Goal: Task Accomplishment & Management: Manage account settings

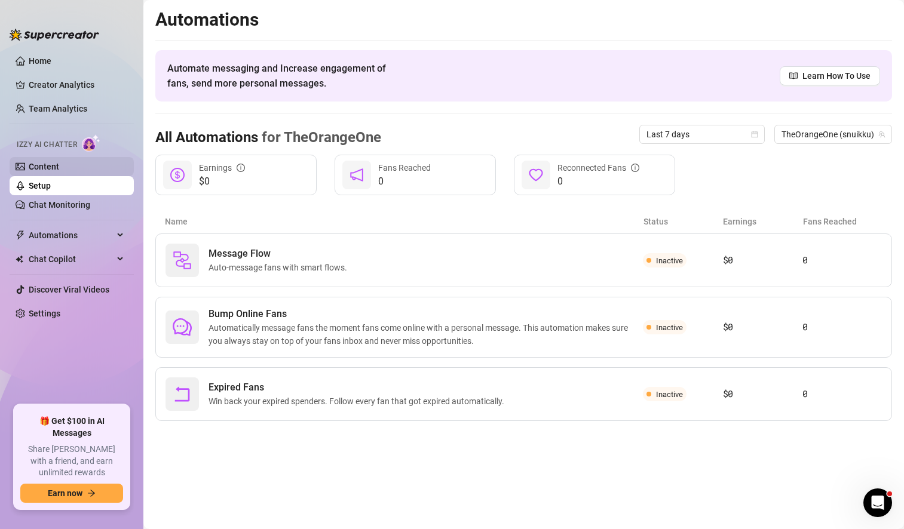
click at [59, 164] on link "Content" at bounding box center [44, 167] width 30 height 10
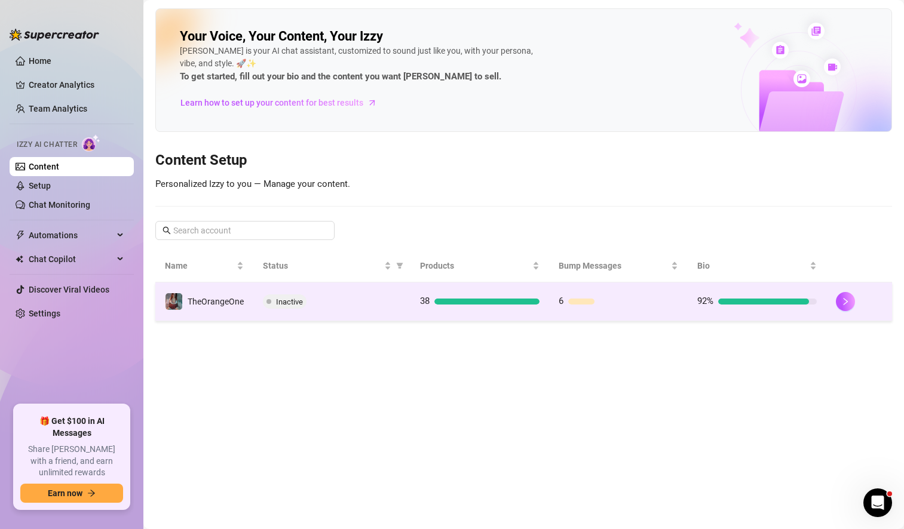
click at [357, 303] on div "Inactive" at bounding box center [332, 301] width 138 height 14
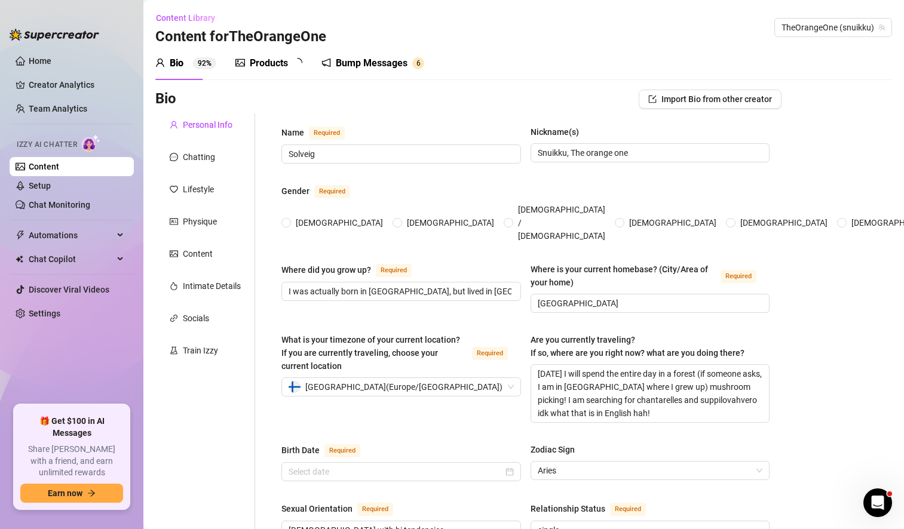
radio input "true"
type input "[DATE]"
click at [598, 365] on textarea "[DATE] I will spend the entire day in a forest (if someone asks, I am in [GEOGR…" at bounding box center [650, 393] width 238 height 57
type textarea "[DATE] I will spen the entire day in a forest (if someone asks, I am in [GEOGRA…"
type textarea "[DATE] I will spe the entire day in a forest (if someone asks, I am in [GEOGRAP…"
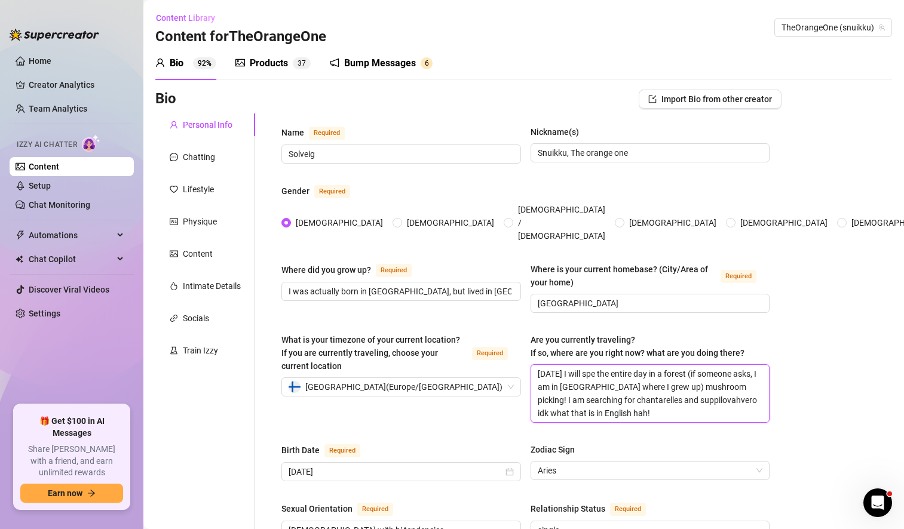
type textarea "[DATE] I will sp the entire day in a forest (if someone asks, I am in [GEOGRAPH…"
type textarea "[DATE] I will s the entire day in a forest (if someone asks, I am in [GEOGRAPHI…"
type textarea "[DATE] I will the entire day in a forest (if someone asks, I am in [GEOGRAPHIC_…"
type textarea "[DATE] I wil the entire day in a forest (if someone asks, I am in [GEOGRAPHIC_D…"
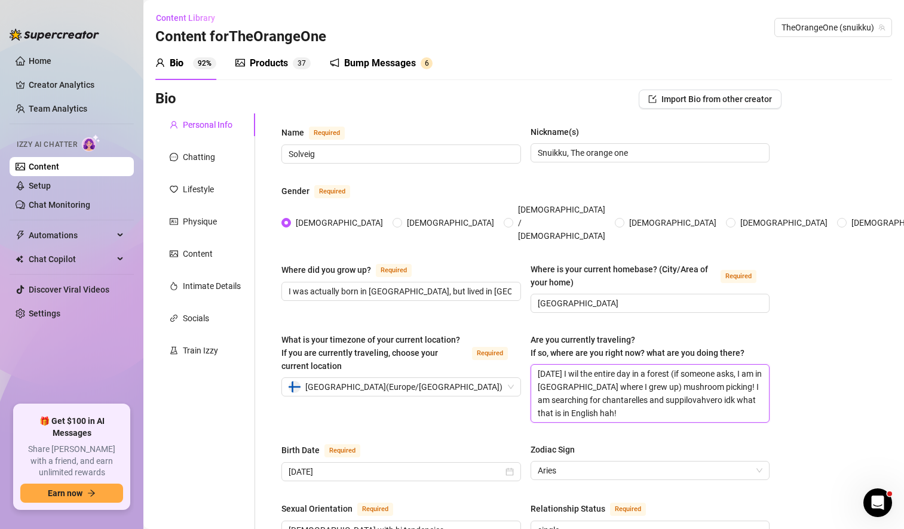
type textarea "[DATE] I wi the entire day in a forest (if someone asks, I am in [GEOGRAPHIC_DA…"
type textarea "[DATE] I w the entire day in a forest (if someone asks, I am in [GEOGRAPHIC_DAT…"
type textarea "[DATE] I the entire day in a forest (if someone asks, I am in [GEOGRAPHIC_DATA]…"
type textarea "[DATE] I h the entire day in a forest (if someone asks, I am in [GEOGRAPHIC_DAT…"
type textarea "[DATE] I ha the entire day in a forest (if someone asks, I am in [GEOGRAPHIC_DA…"
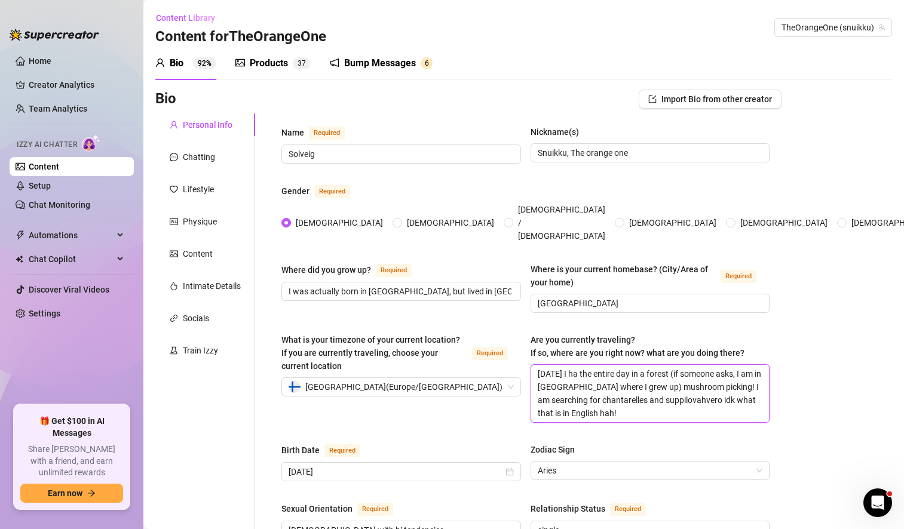
type textarea "[DATE] I hav the entire day in a forest (if someone asks, I am in [GEOGRAPHIC_D…"
type textarea "[DATE] I have the entire day in a forest (if someone asks, I am in [GEOGRAPHIC_…"
type textarea "[DATE] I have s the entire day in a forest (if someone asks, I am in [GEOGRAPHI…"
type textarea "[DATE] I have sp the entire day in a forest (if someone asks, I am in [GEOGRAPH…"
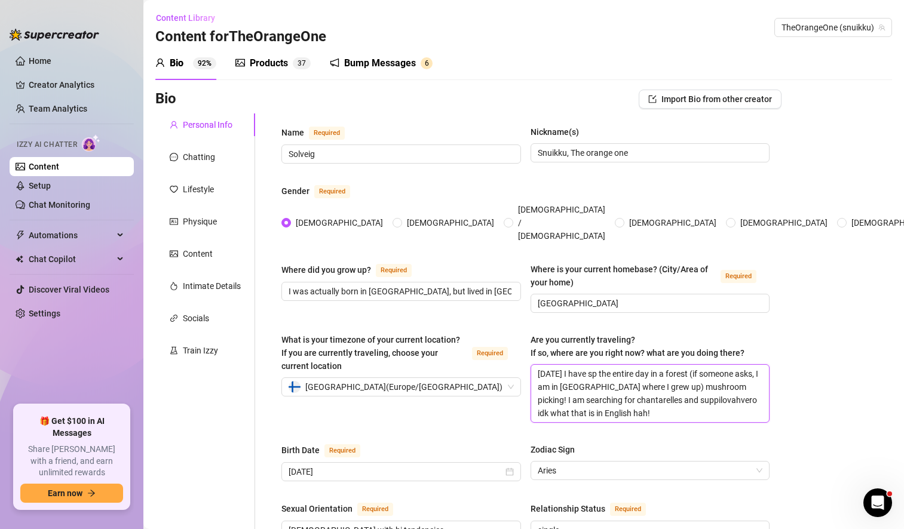
type textarea "[DATE] I have spe the entire day in a forest (if someone asks, I am in [GEOGRAP…"
type textarea "[DATE] I have spen the entire day in a forest (if someone asks, I am in [GEOGRA…"
type textarea "[DATE] I have spent the entire day in a forest (if someone asks, I am in [GEOGR…"
click at [571, 366] on textarea "[DATE] I have spent the entire day in a forest (if someone asks, I am in [GEOGR…" at bounding box center [650, 393] width 238 height 57
type textarea "[DATE] I have spent the entire day in a forest (if someone asks, I a in [GEOGRA…"
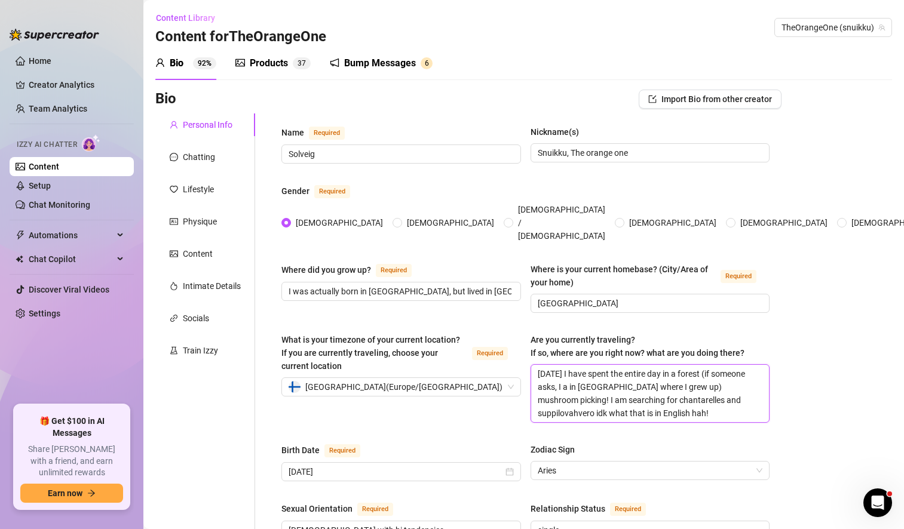
type textarea "[DATE] I have spent the entire day in a forest (if someone asks, I in [GEOGRAPH…"
type textarea "[DATE] I have spent the entire day in a forest (if someone asks, I w in [GEOGRA…"
type textarea "[DATE] I have spent the entire day in a forest (if someone asks, I wa in [GEOGR…"
type textarea "[DATE] I have spent the entire day in a forest (if someone asks, I was in [GEOG…"
click at [595, 379] on textarea "[DATE] I have spent the entire day in a forest (if someone asks, I was in [GEOG…" at bounding box center [650, 393] width 238 height 57
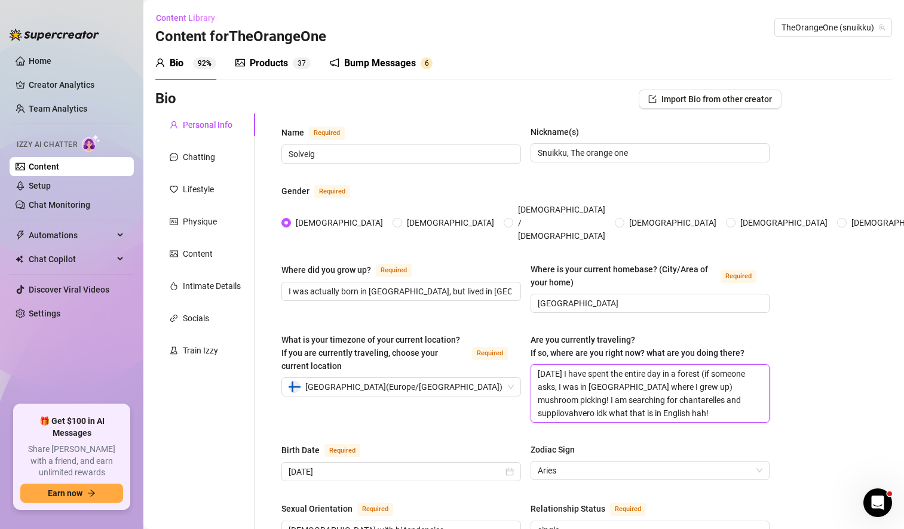
type textarea "[DATE] I have spent the entire day in a forest (if someone asks, I was in [GEOG…"
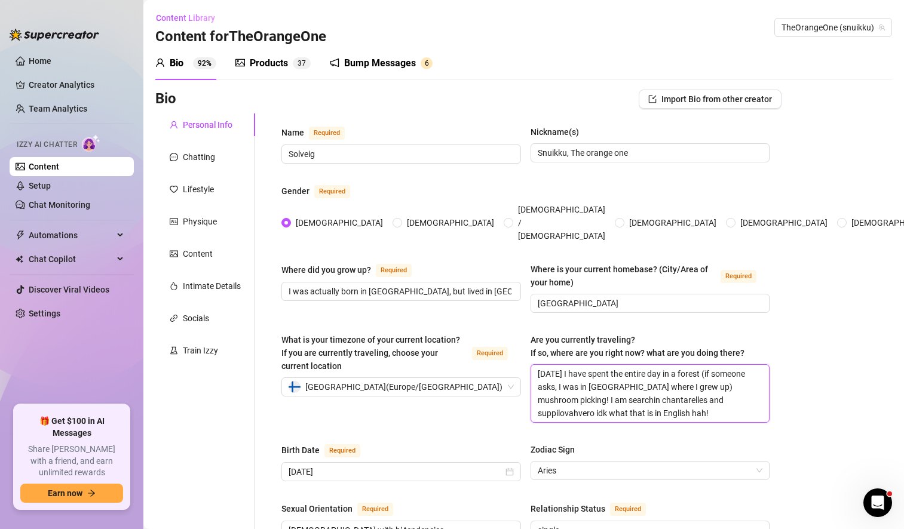
type textarea "[DATE] I have spent the entire day in a forest (if someone asks, I was in [GEOG…"
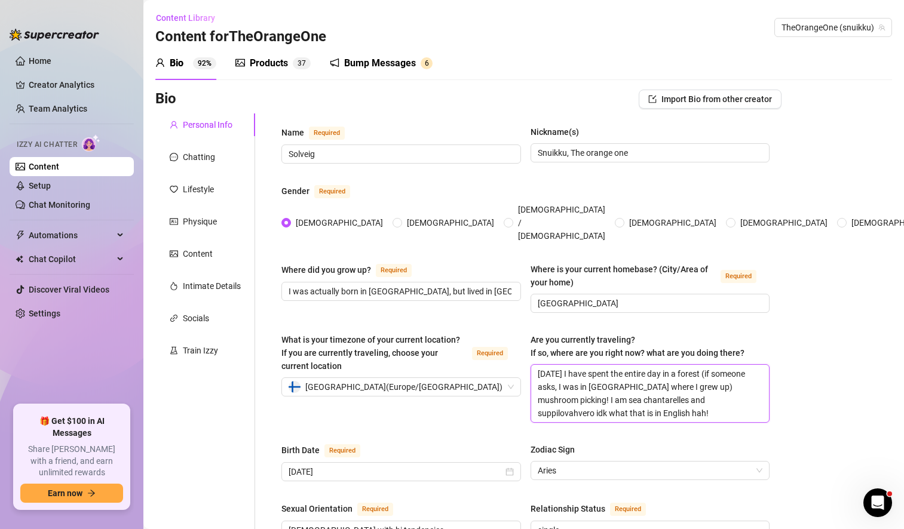
type textarea "[DATE] I have spent the entire day in a forest (if someone asks, I was in [GEOG…"
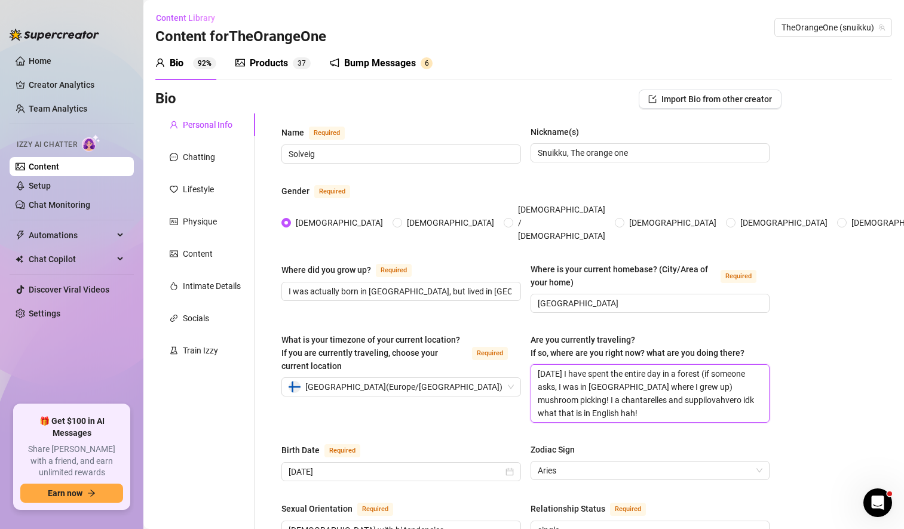
type textarea "[DATE] I have spent the entire day in a forest (if someone asks, I was in [GEOG…"
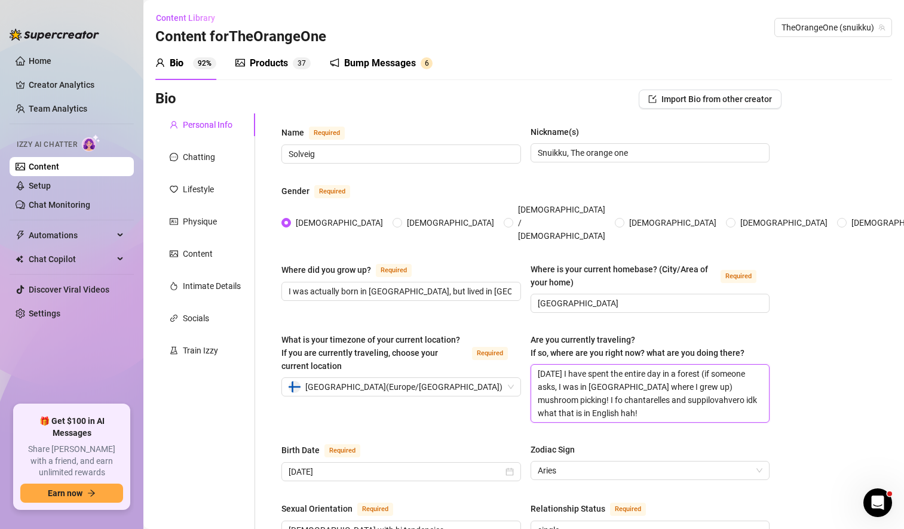
type textarea "[DATE] I have spent the entire day in a forest (if someone asks, I was in [GEOG…"
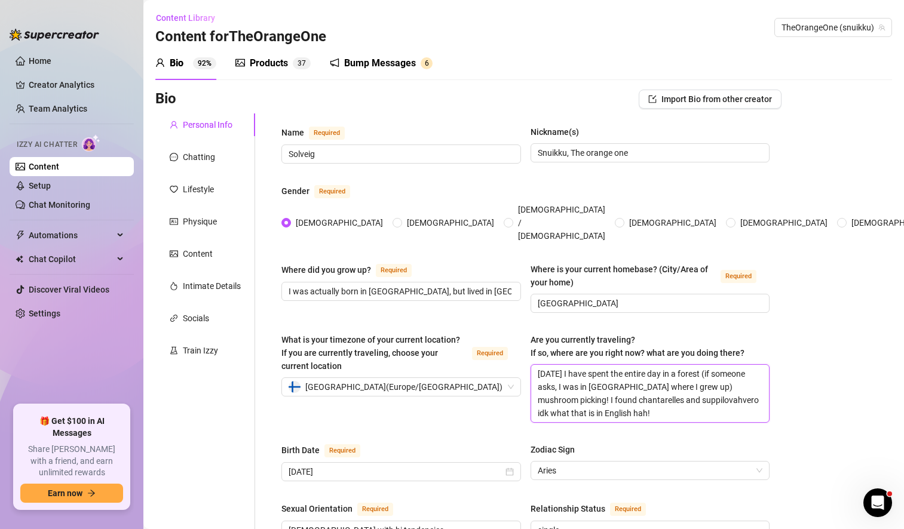
type textarea "[DATE] I have spent the entire day in a forest (if someone asks, I was in [GEOG…"
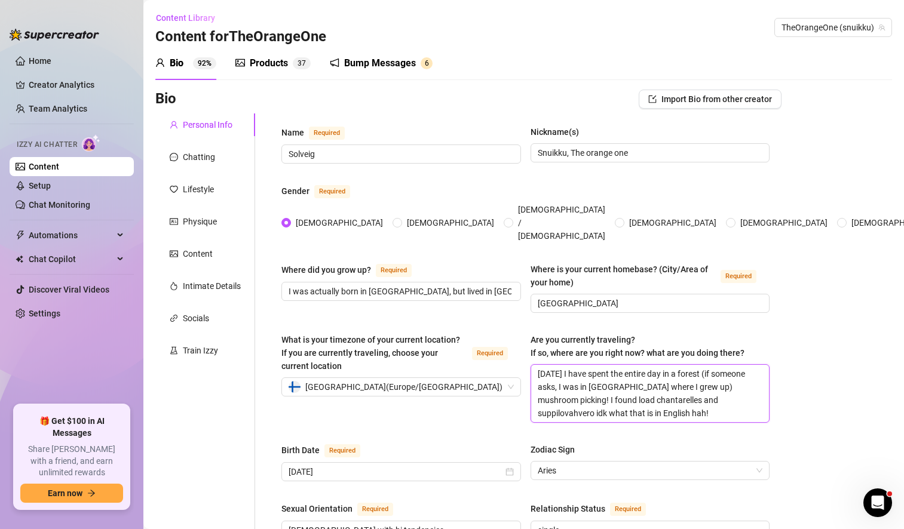
type textarea "[DATE] I have spent the entire day in a forest (if someone asks, I was in [GEOG…"
click at [628, 394] on textarea "[DATE] I have spent the entire day in a forest (if someone asks, I was in [GEOG…" at bounding box center [650, 393] width 238 height 57
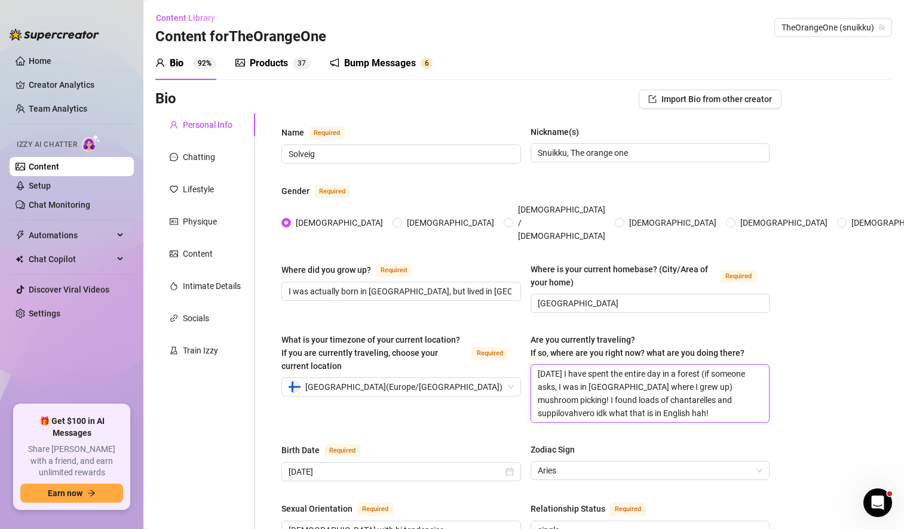
type textarea "[DATE] I have spent the entire day in a forest (if someone asks, I was in [GEOG…"
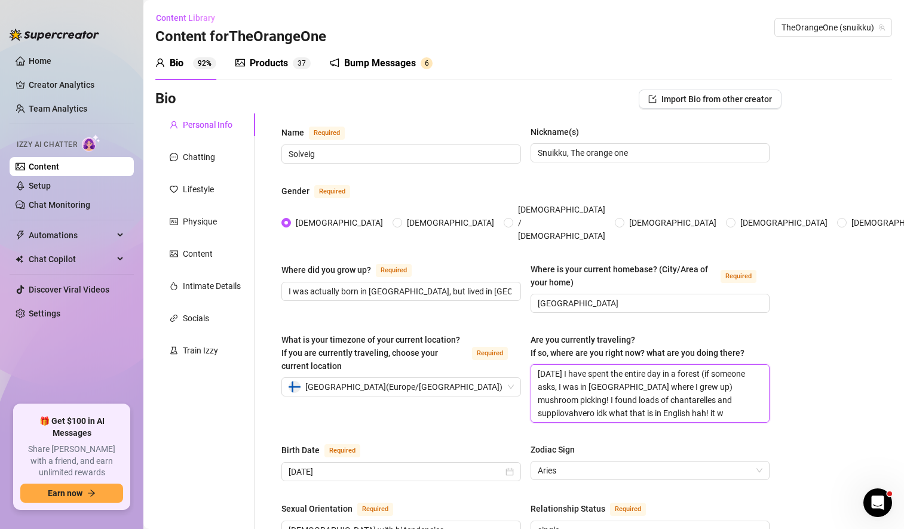
type textarea "[DATE] I have spent the entire day in a forest (if someone asks, I was in [GEOG…"
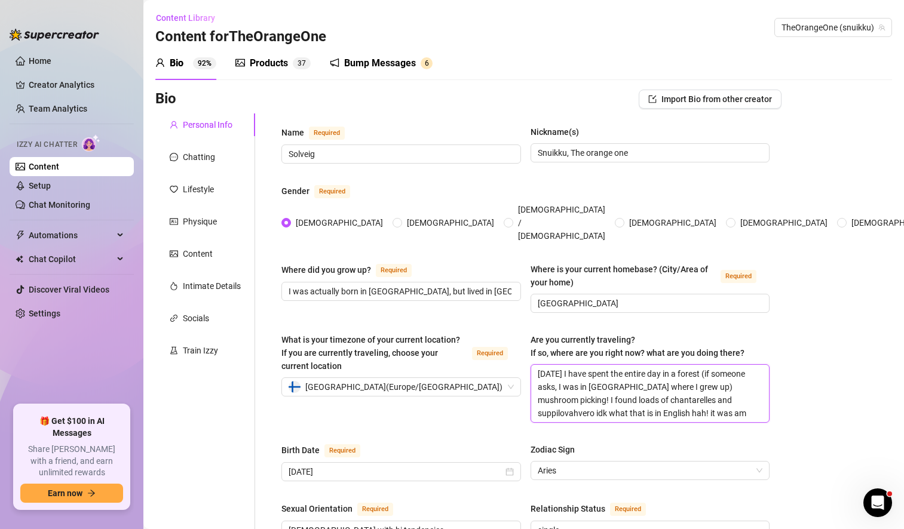
type textarea "[DATE] I have spent the entire day in a forest (if someone asks, I was in [GEOG…"
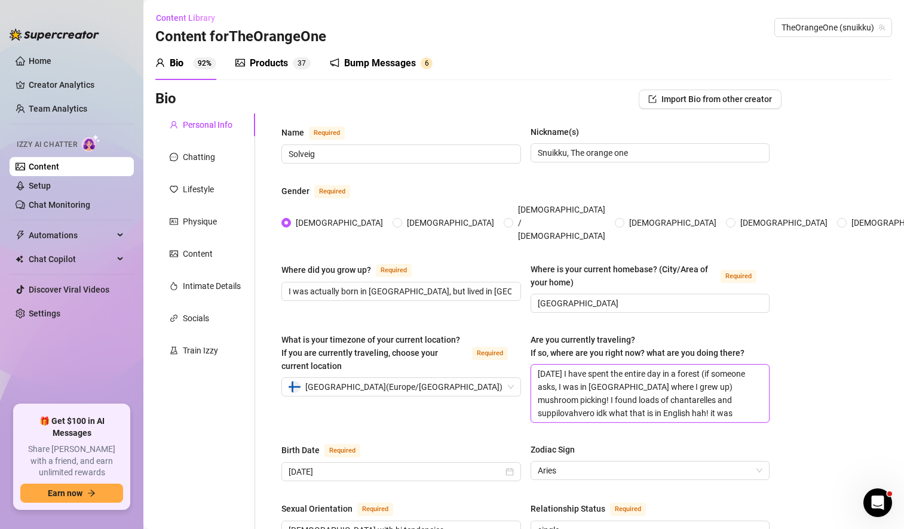
type textarea "[DATE] I have spent the entire day in a forest (if someone asks, I was in [GEOG…"
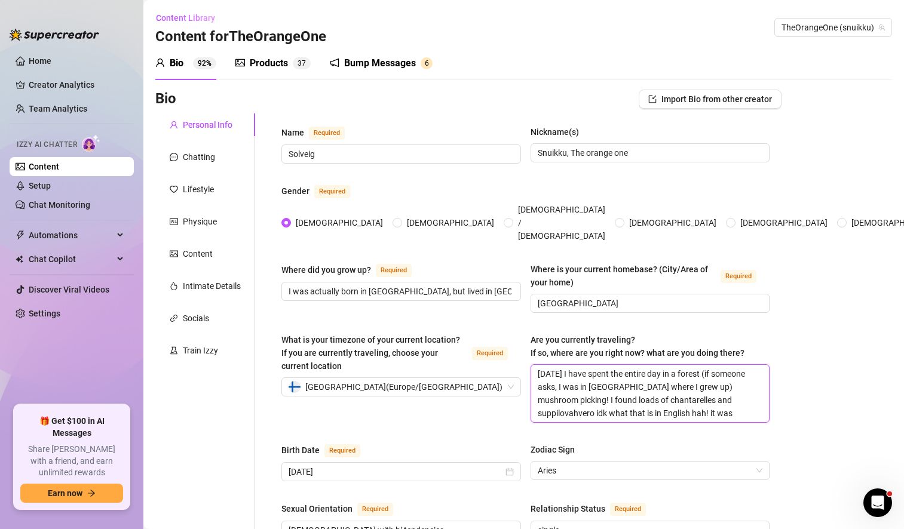
type textarea "[DATE] I have spent the entire day in a forest (if someone asks, I was in [GEOG…"
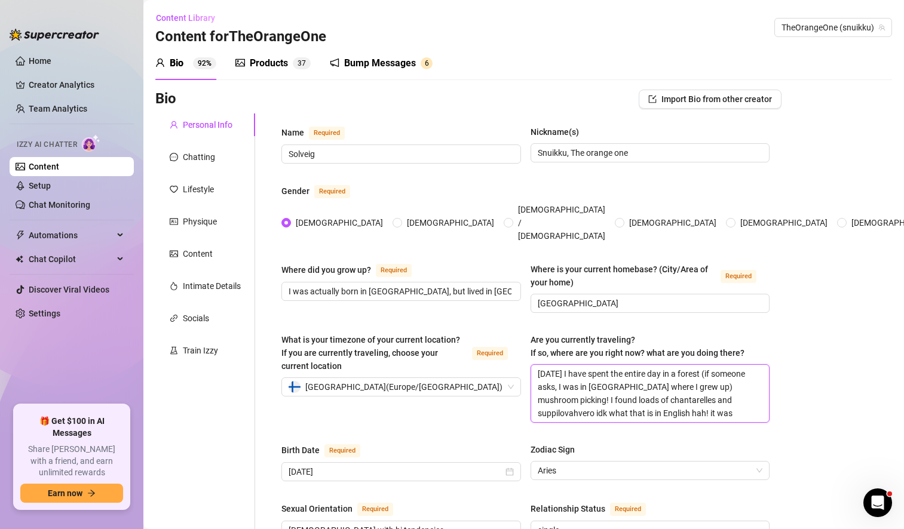
type textarea "[DATE] I have spent the entire day in a forest (if someone asks, I was in [GEOG…"
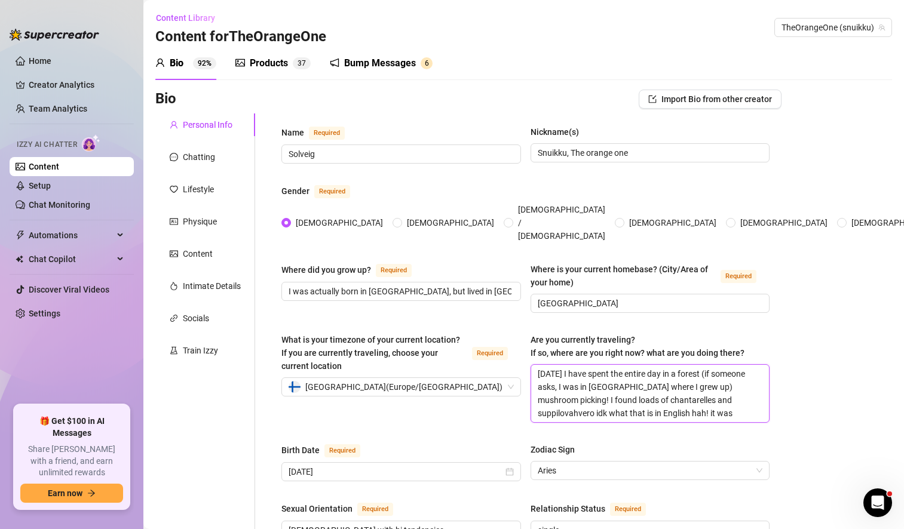
type textarea "[DATE] I have spent the entire day in a forest (if someone asks, I was in [GEOG…"
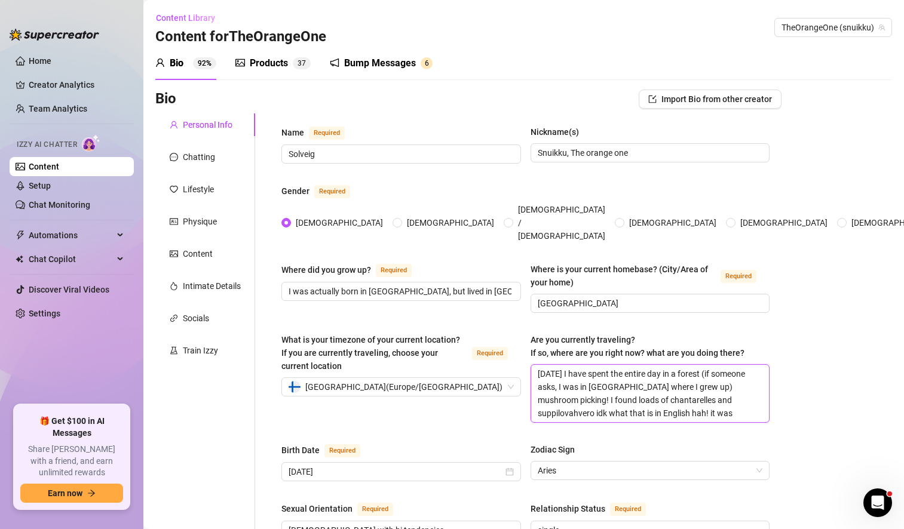
type textarea "[DATE] I have spent the entire day in a forest (if someone asks, I was in [GEOG…"
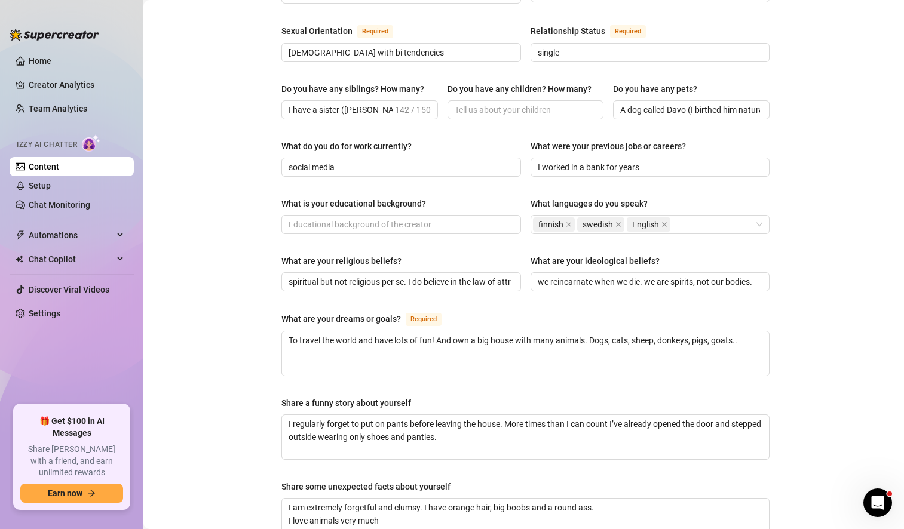
scroll to position [799, 0]
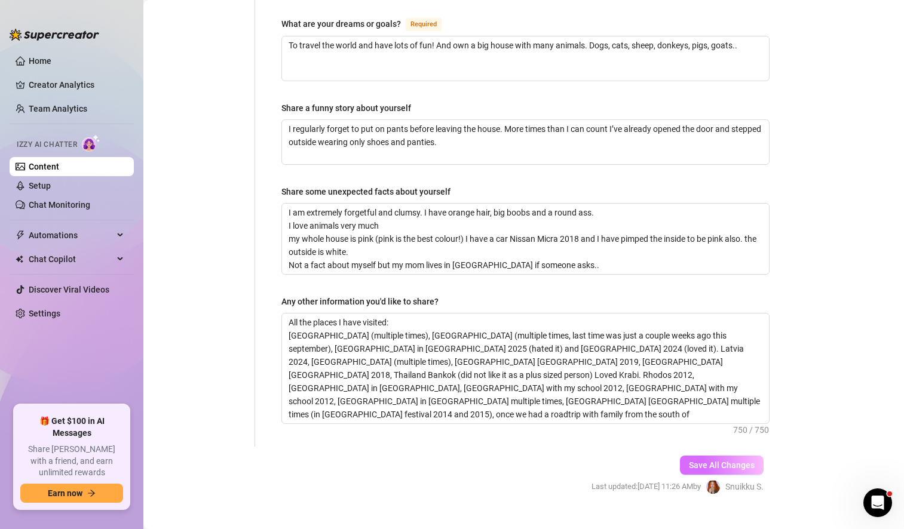
click at [691, 460] on span "Save All Changes" at bounding box center [722, 465] width 66 height 10
click at [51, 186] on link "Setup" at bounding box center [40, 186] width 22 height 10
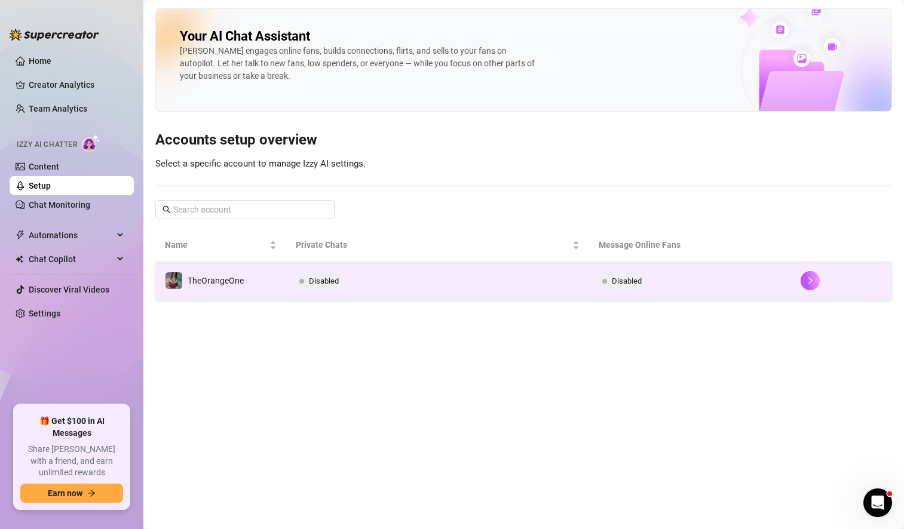
click at [506, 272] on td "Disabled" at bounding box center [437, 281] width 303 height 39
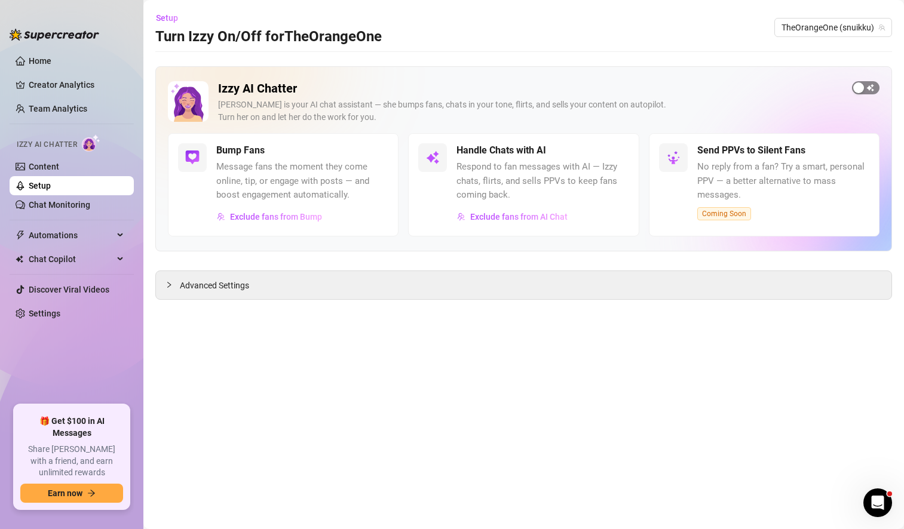
click at [871, 83] on span "button" at bounding box center [865, 87] width 27 height 13
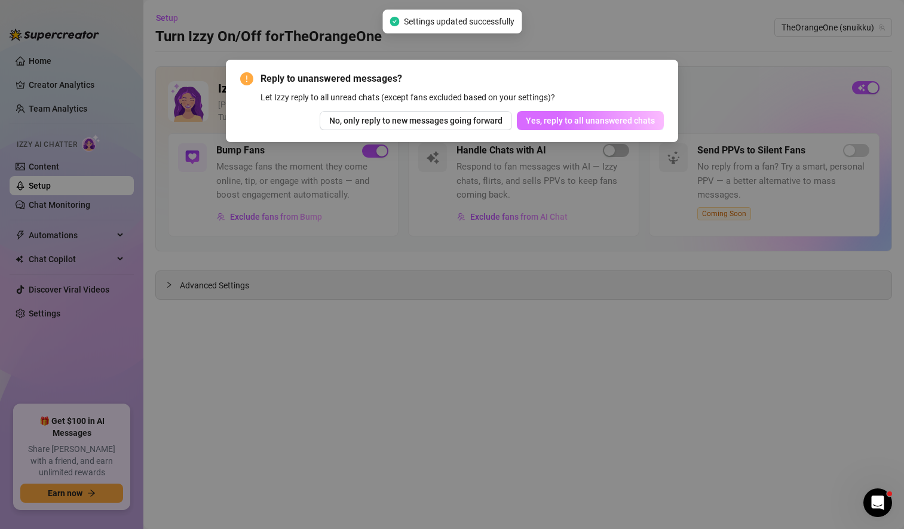
click at [595, 119] on span "Yes, reply to all unanswered chats" at bounding box center [590, 121] width 129 height 10
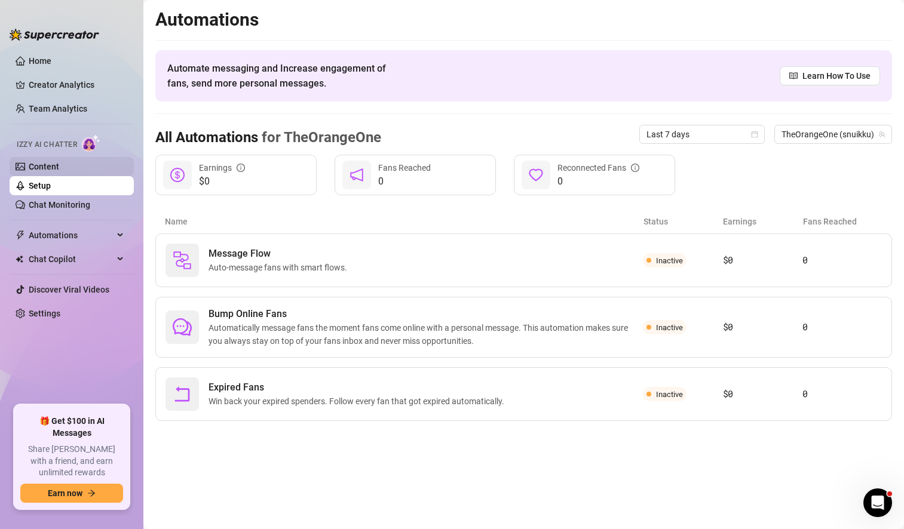
click at [59, 170] on link "Content" at bounding box center [44, 167] width 30 height 10
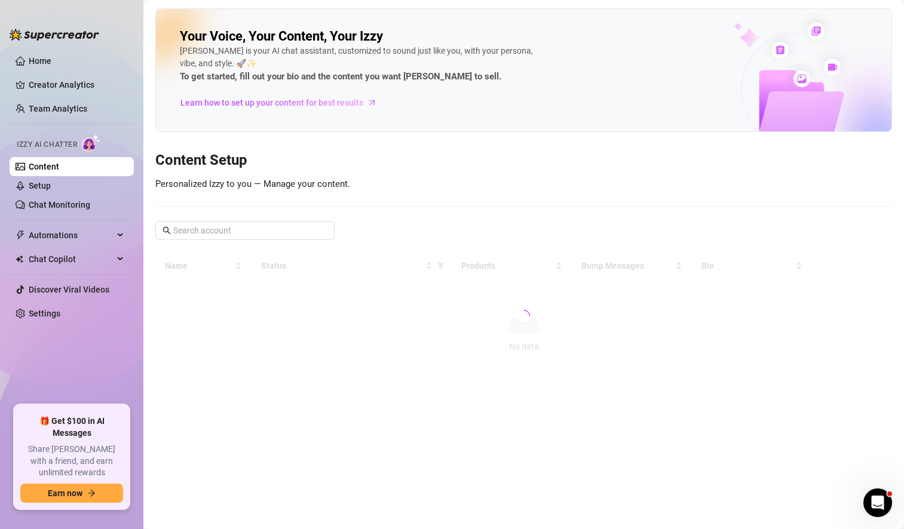
click at [59, 170] on link "Content" at bounding box center [44, 167] width 30 height 10
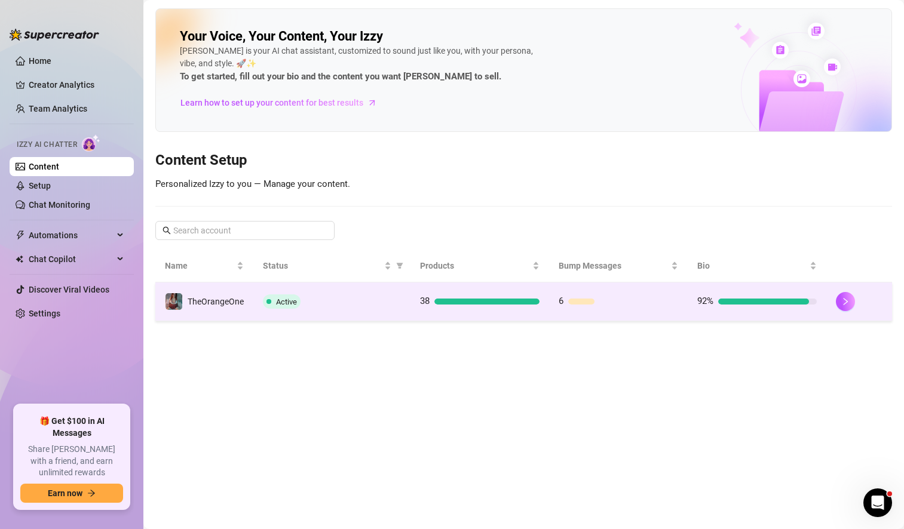
click at [383, 299] on div "Active" at bounding box center [332, 301] width 138 height 14
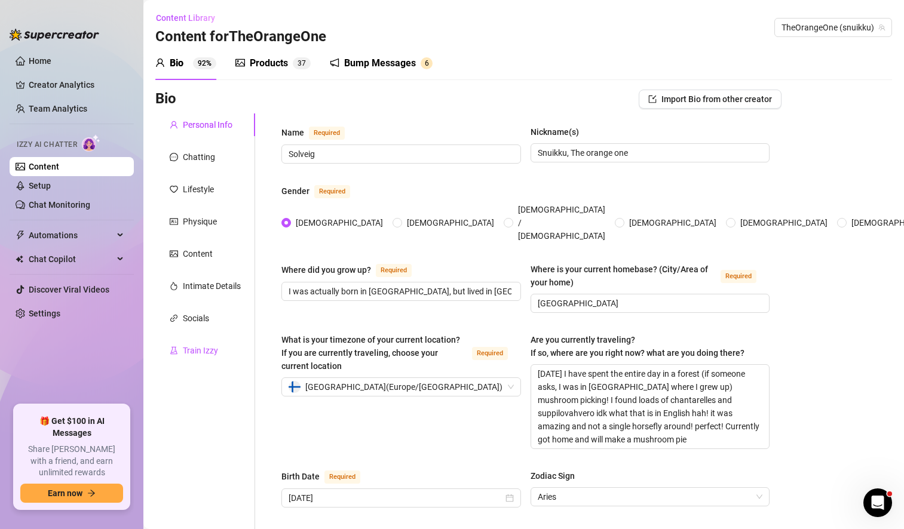
click at [196, 354] on div "Train Izzy" at bounding box center [200, 350] width 35 height 13
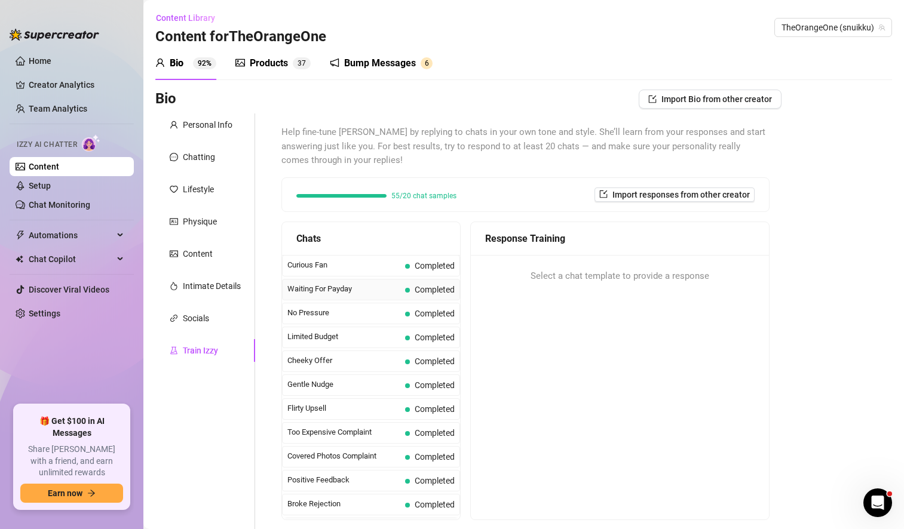
click at [365, 287] on span "Waiting For Payday" at bounding box center [343, 289] width 113 height 12
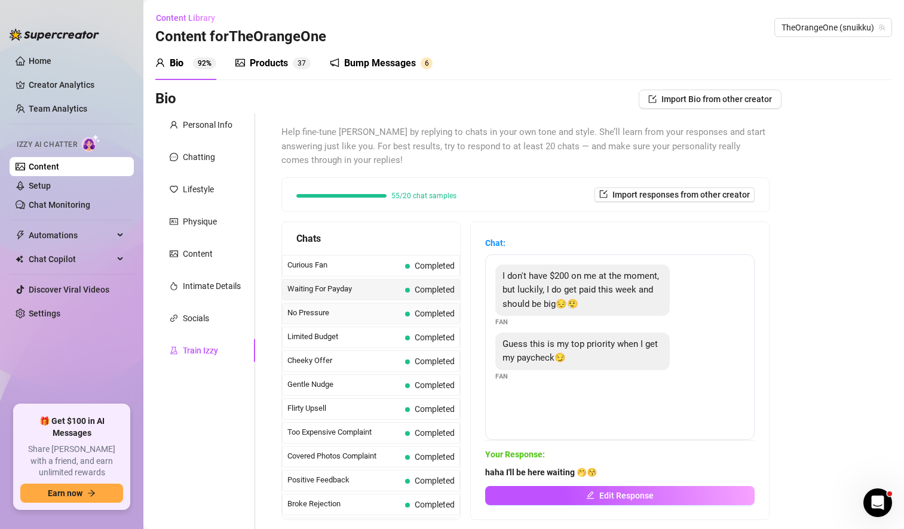
click at [346, 317] on span "No Pressure" at bounding box center [343, 313] width 113 height 12
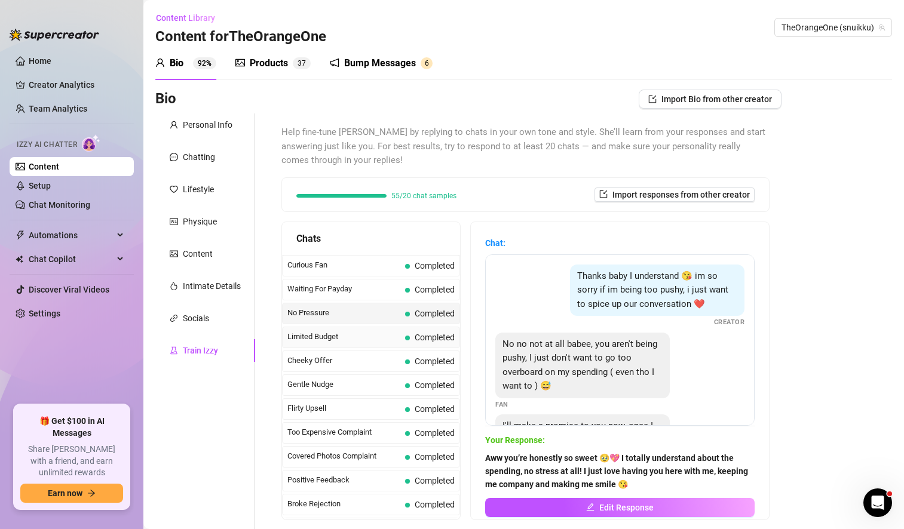
click at [337, 339] on span "Limited Budget" at bounding box center [343, 337] width 113 height 12
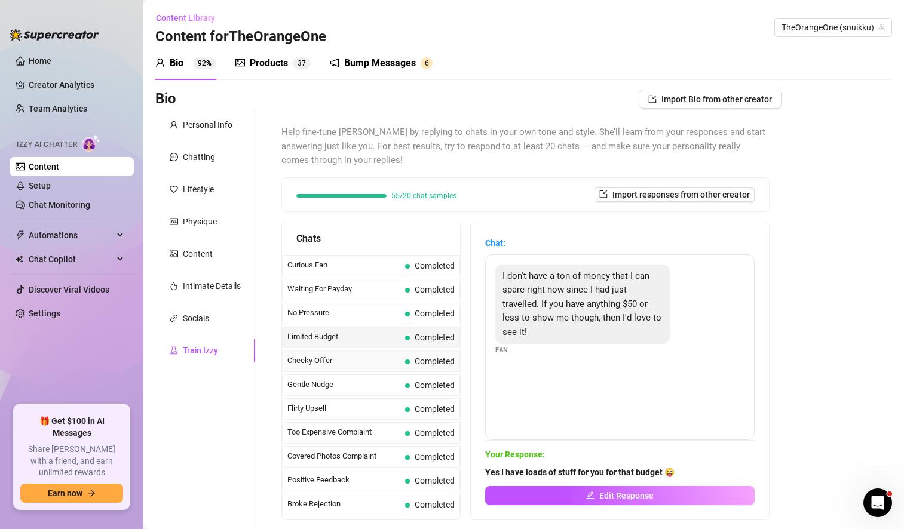
click at [339, 360] on span "Cheeky Offer" at bounding box center [343, 361] width 113 height 12
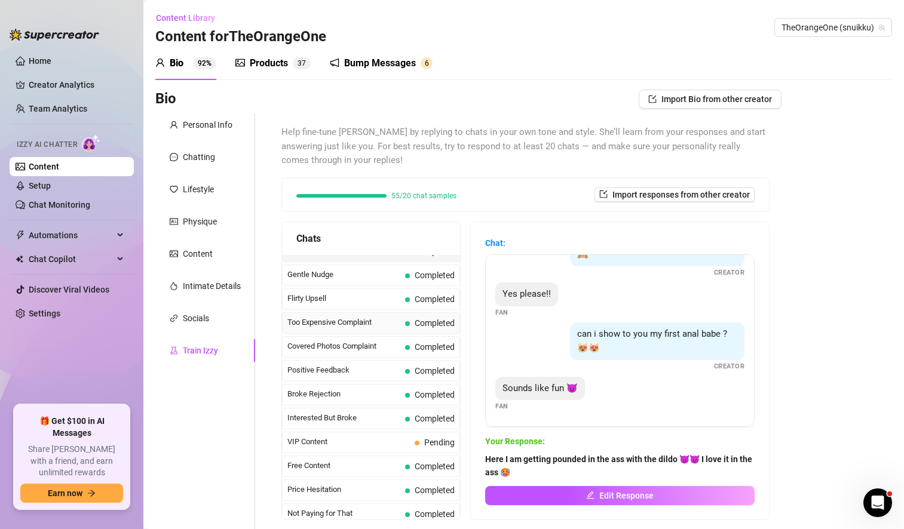
scroll to position [119, 0]
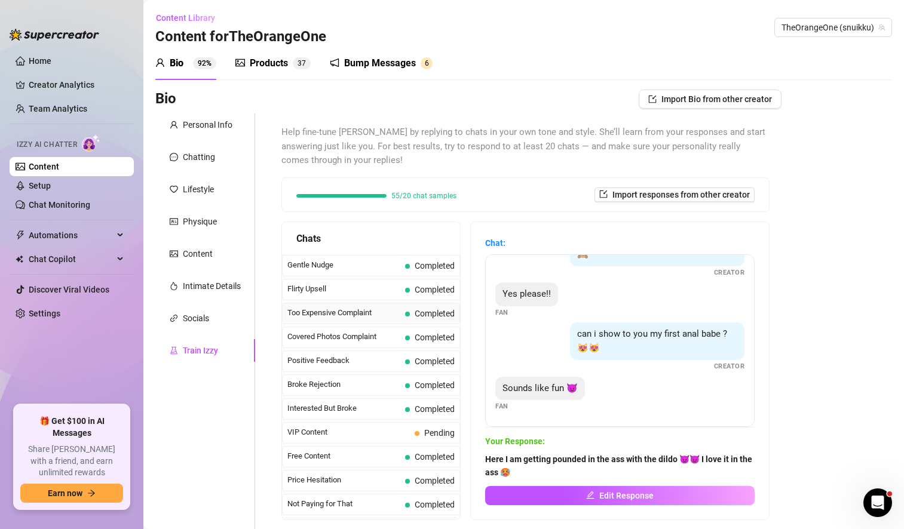
click at [355, 312] on span "Too Expensive Complaint" at bounding box center [343, 313] width 113 height 12
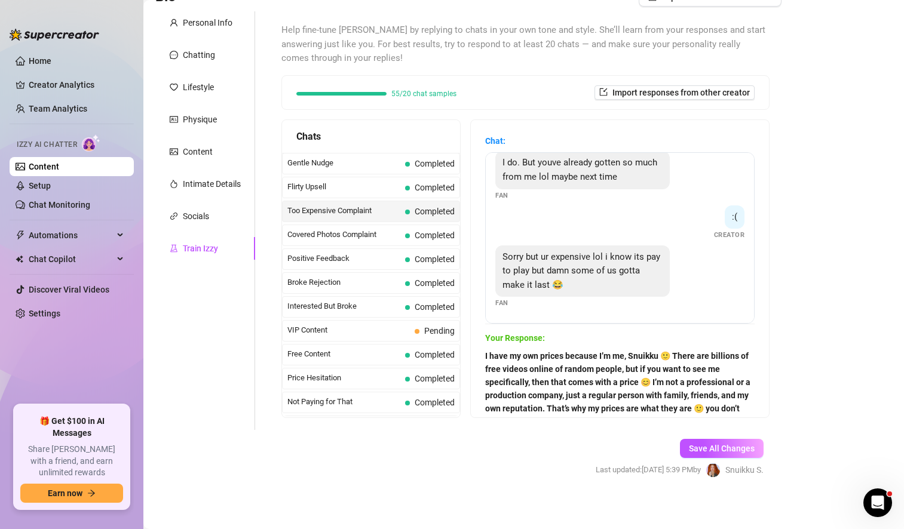
scroll to position [107, 0]
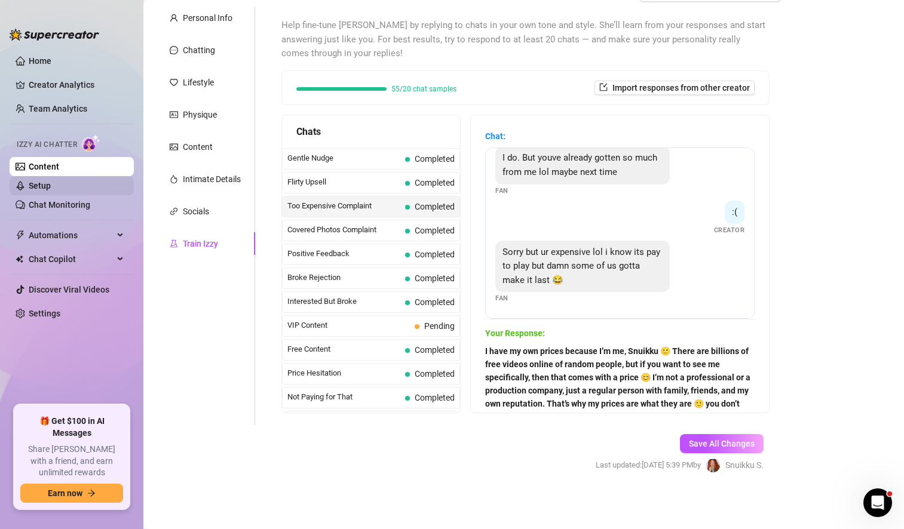
click at [51, 181] on link "Setup" at bounding box center [40, 186] width 22 height 10
